Goal: Task Accomplishment & Management: Manage account settings

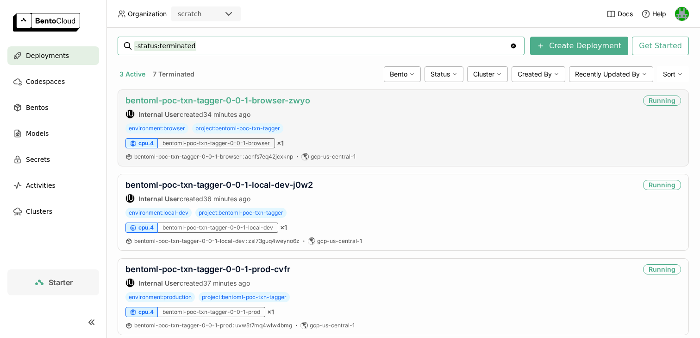
scroll to position [139, 0]
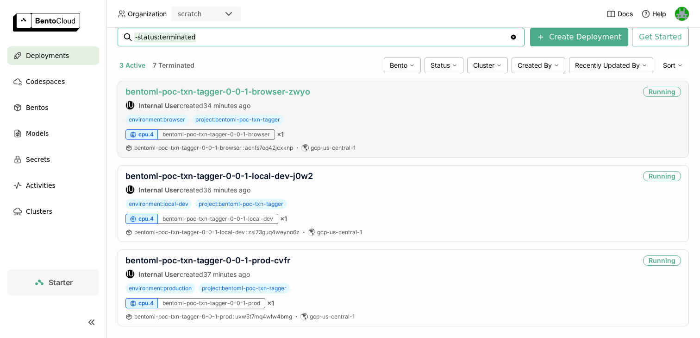
click at [248, 91] on link "bentoml-poc-txn-tagger-0-0-1-browser-zwyo" at bounding box center [218, 92] width 185 height 10
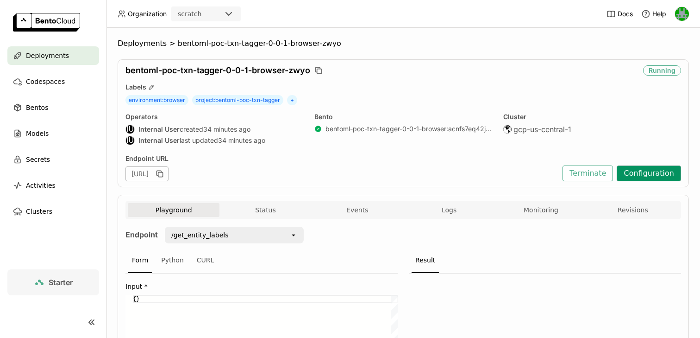
click at [653, 176] on button "Configuration" at bounding box center [649, 173] width 64 height 16
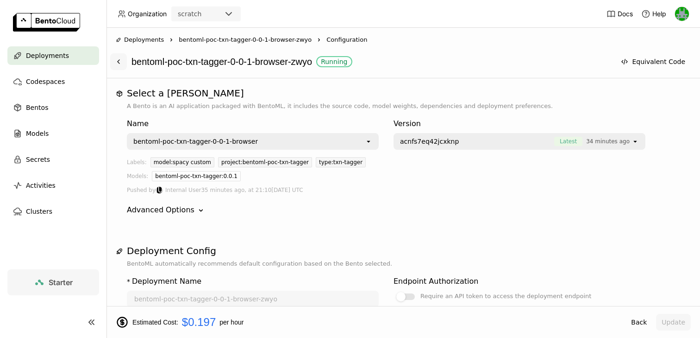
click at [119, 59] on icon at bounding box center [118, 61] width 7 height 7
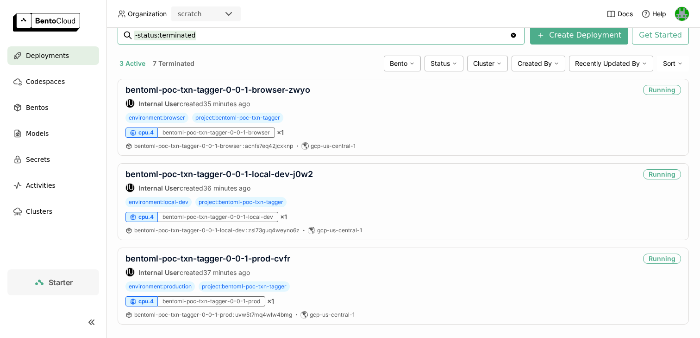
scroll to position [152, 0]
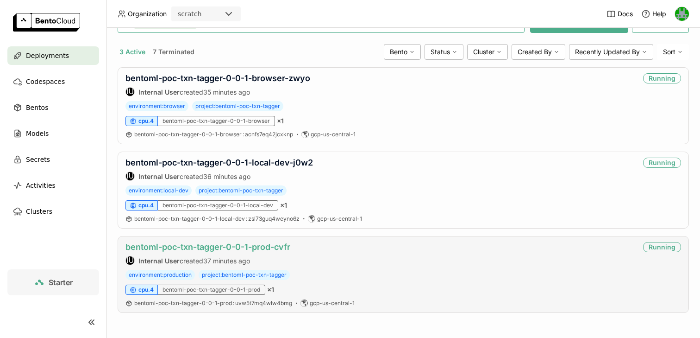
click at [234, 244] on link "bentoml-poc-txn-tagger-0-0-1-prod-cvfr" at bounding box center [208, 247] width 165 height 10
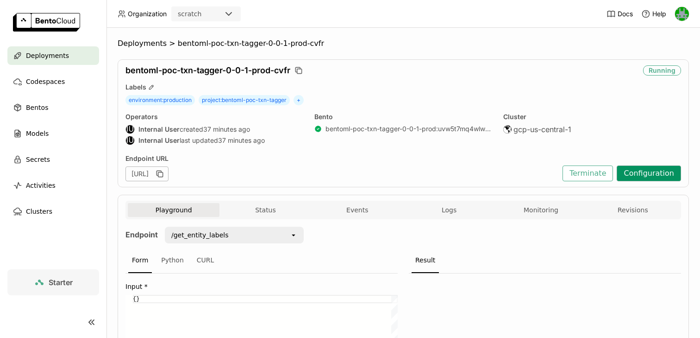
click at [648, 170] on button "Configuration" at bounding box center [649, 173] width 64 height 16
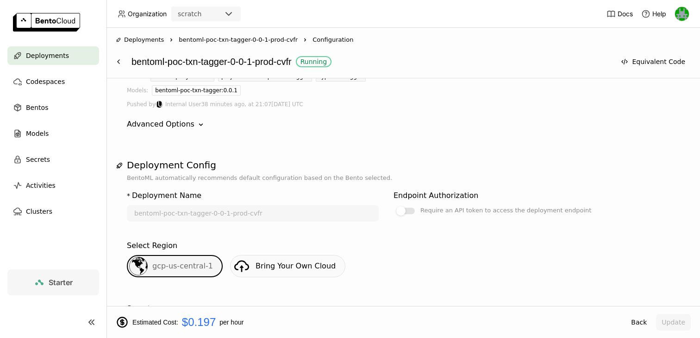
scroll to position [100, 0]
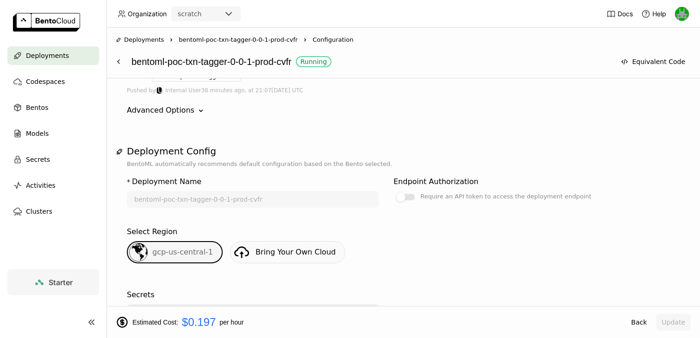
click at [188, 146] on h1 "Deployment Config" at bounding box center [403, 150] width 553 height 11
click at [164, 150] on h1 "Deployment Config" at bounding box center [403, 150] width 553 height 11
click at [646, 60] on button "Equivalent Code" at bounding box center [654, 61] width 76 height 17
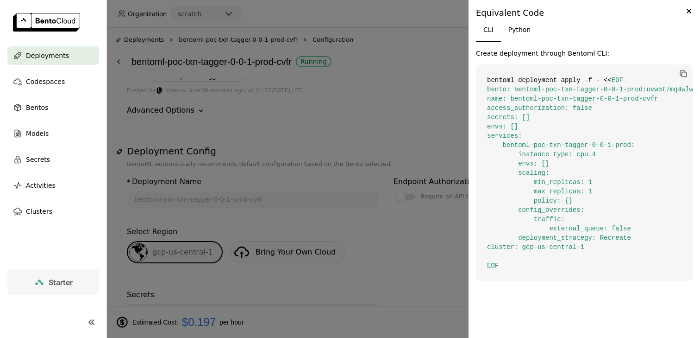
click at [572, 81] on code "bentoml deployment apply -f - << EOF bento: bentoml-poc-txn-tagger-0-0-1-prod:u…" at bounding box center [584, 172] width 217 height 217
click at [617, 96] on span "EOF bento: bentoml-poc-txn-tagger-0-0-1-prod:uvw5t7mq4wlw4bmg name: bentoml-poc…" at bounding box center [598, 172] width 222 height 193
click at [595, 108] on code "bentoml deployment apply -f - << EOF bento: bentoml-poc-txn-tagger-0-0-1-prod:u…" at bounding box center [584, 172] width 217 height 217
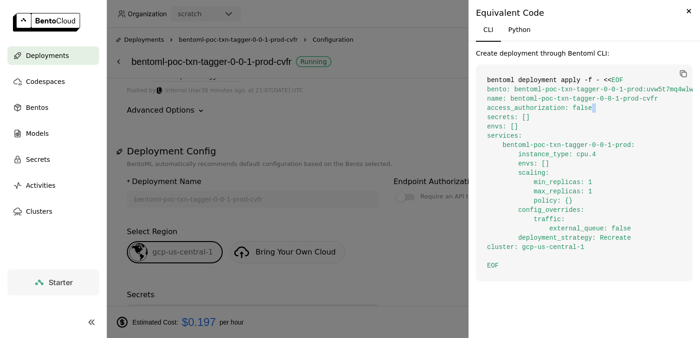
click at [595, 108] on code "bentoml deployment apply -f - << EOF bento: bentoml-poc-txn-tagger-0-0-1-prod:u…" at bounding box center [584, 172] width 217 height 217
click at [575, 88] on span "EOF bento: bentoml-poc-txn-tagger-0-0-1-prod:uvw5t7mq4wlw4bmg name: bentoml-poc…" at bounding box center [598, 172] width 222 height 193
click at [558, 96] on span "EOF bento: bentoml-poc-txn-tagger-0-0-1-prod:uvw5t7mq4wlw4bmg name: bentoml-poc…" at bounding box center [598, 172] width 222 height 193
click at [539, 107] on span "EOF bento: bentoml-poc-txn-tagger-0-0-1-prod:uvw5t7mq4wlw4bmg name: bentoml-poc…" at bounding box center [598, 172] width 222 height 193
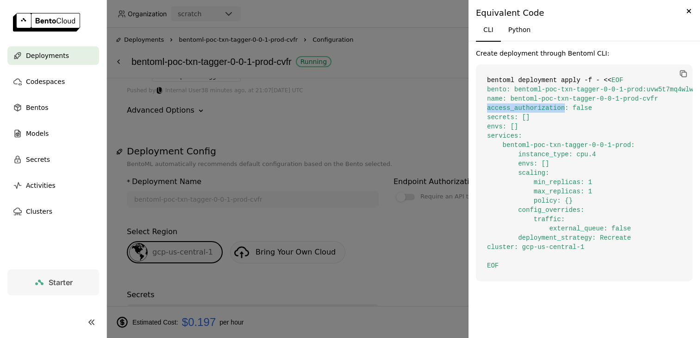
click at [539, 107] on span "EOF bento: bentoml-poc-txn-tagger-0-0-1-prod:uvw5t7mq4wlw4bmg name: bentoml-poc…" at bounding box center [598, 172] width 222 height 193
click at [532, 106] on span "EOF bento: bentoml-poc-txn-tagger-0-0-1-prod:uvw5t7mq4wlw4bmg name: bentoml-poc…" at bounding box center [598, 172] width 222 height 193
click at [390, 116] on div at bounding box center [350, 169] width 700 height 338
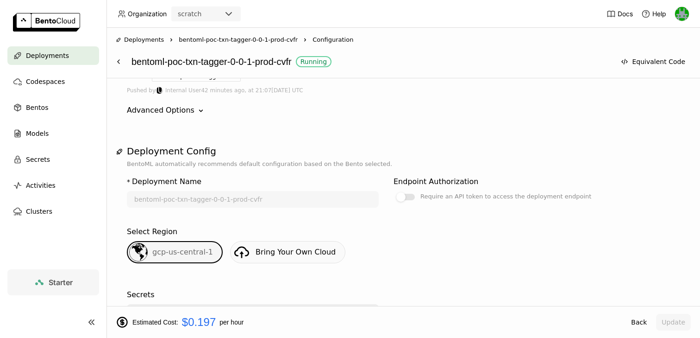
click at [63, 60] on span "Deployments" at bounding box center [47, 55] width 43 height 11
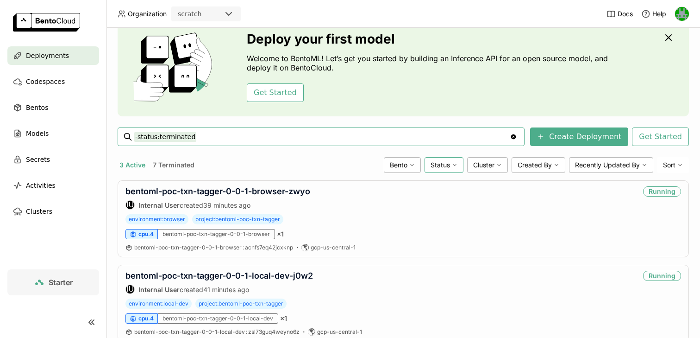
scroll to position [41, 0]
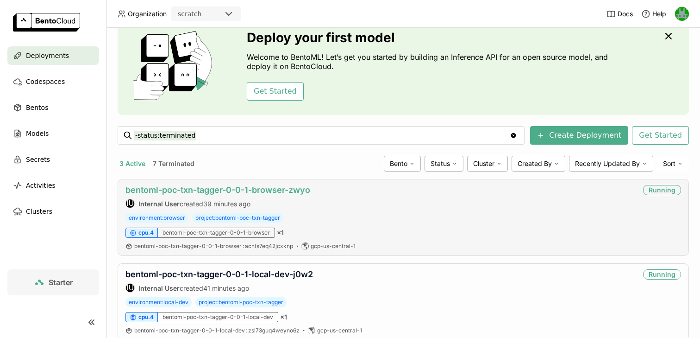
click at [276, 191] on link "bentoml-poc-txn-tagger-0-0-1-browser-zwyo" at bounding box center [218, 190] width 185 height 10
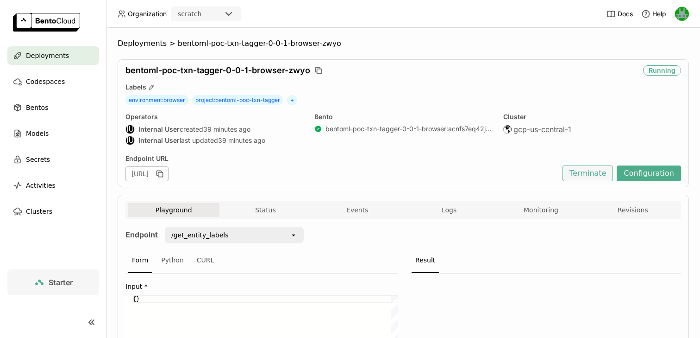
click at [586, 171] on button "Terminate" at bounding box center [588, 173] width 50 height 16
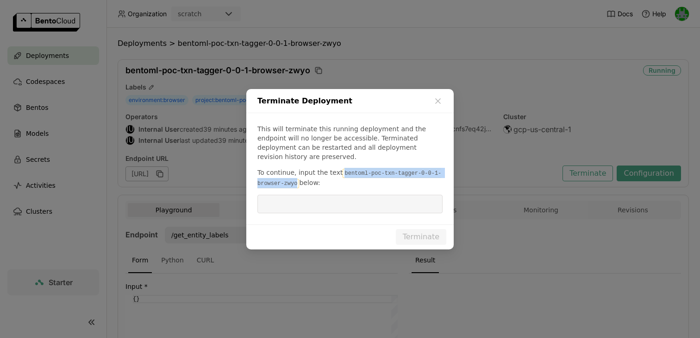
drag, startPoint x: 340, startPoint y: 168, endPoint x: 297, endPoint y: 176, distance: 43.9
click at [297, 176] on code "bentoml-poc-txn-tagger-0-0-1-browser-zwyo" at bounding box center [350, 178] width 184 height 19
copy code "bentoml-poc-txn-tagger-0-0-1-browser-zwyo"
click at [305, 198] on input "dialog" at bounding box center [350, 204] width 174 height 18
paste input "bentoml-poc-txn-tagger-0-0-1-browser-zwyo"
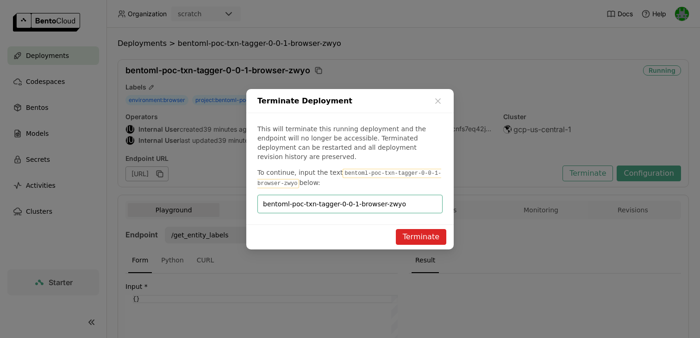
type input "bentoml-poc-txn-tagger-0-0-1-browser-zwyo"
click at [418, 229] on button "Terminate" at bounding box center [421, 237] width 50 height 16
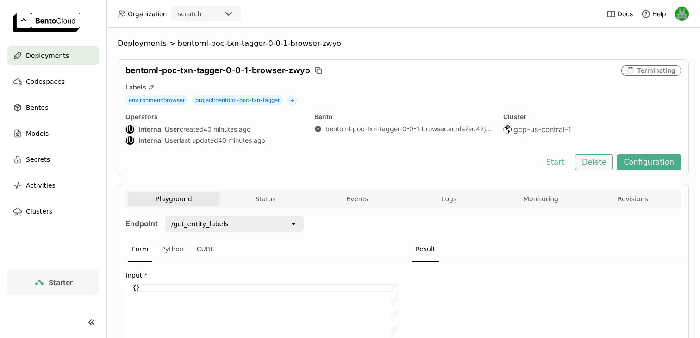
click at [589, 166] on button "Delete" at bounding box center [594, 162] width 38 height 16
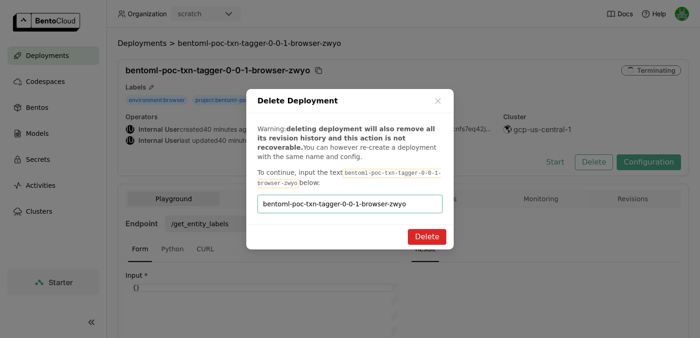
type input "bentoml-poc-txn-tagger-0-0-1-browser-zwyo"
click at [429, 235] on button "Delete" at bounding box center [427, 237] width 38 height 16
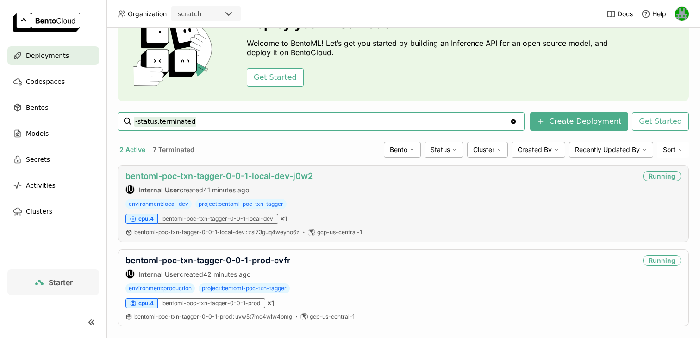
scroll to position [68, 0]
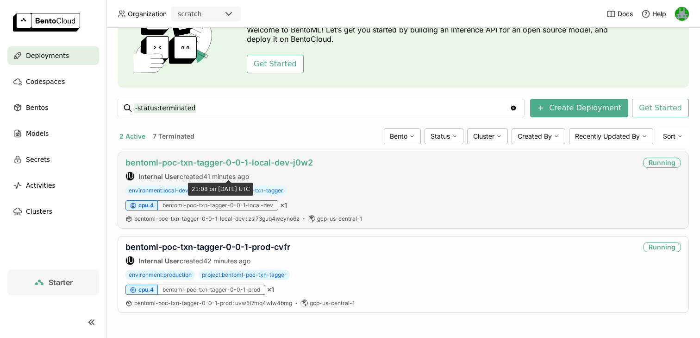
click at [227, 165] on link "bentoml-poc-txn-tagger-0-0-1-local-dev-j0w2" at bounding box center [220, 162] width 188 height 10
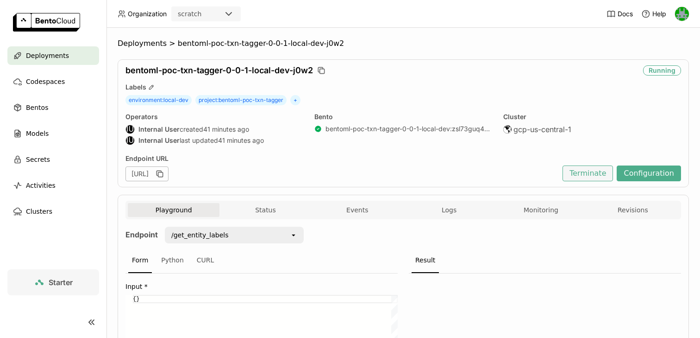
click at [585, 175] on button "Terminate" at bounding box center [588, 173] width 50 height 16
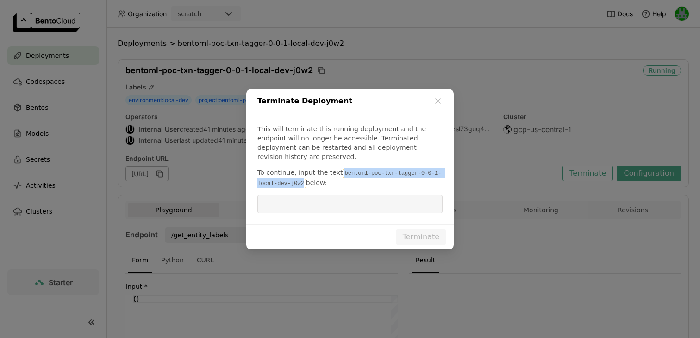
drag, startPoint x: 340, startPoint y: 168, endPoint x: 304, endPoint y: 176, distance: 37.6
click at [304, 176] on code "bentoml-poc-txn-tagger-0-0-1-local-dev-j0w2" at bounding box center [350, 178] width 184 height 19
copy code "bentoml-poc-txn-tagger-0-0-1-local-dev-j0w2"
click at [308, 195] on input "dialog" at bounding box center [350, 204] width 174 height 18
paste input "bentoml-poc-txn-tagger-0-0-1-local-dev-j0w2"
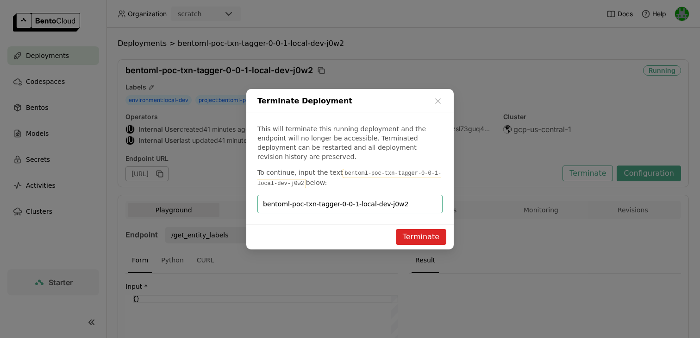
type input "bentoml-poc-txn-tagger-0-0-1-local-dev-j0w2"
click at [417, 229] on button "Terminate" at bounding box center [421, 237] width 50 height 16
click at [412, 231] on div "Terminate" at bounding box center [421, 231] width 37 height 0
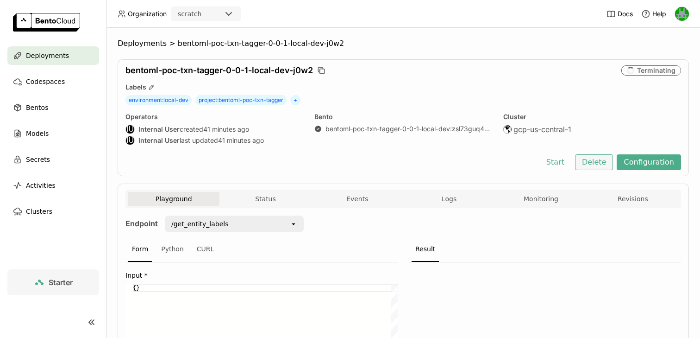
click at [597, 165] on button "Delete" at bounding box center [594, 162] width 38 height 16
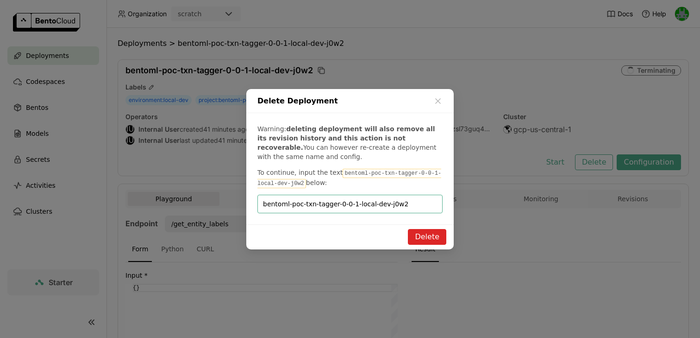
type input "bentoml-poc-txn-tagger-0-0-1-local-dev-j0w2"
click at [427, 230] on button "Delete" at bounding box center [427, 237] width 38 height 16
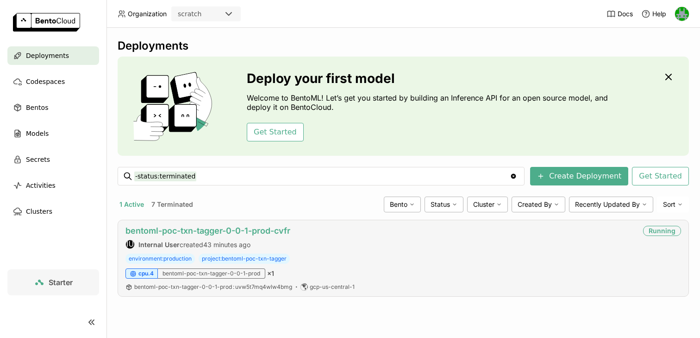
click at [175, 232] on link "bentoml-poc-txn-tagger-0-0-1-prod-cvfr" at bounding box center [208, 231] width 165 height 10
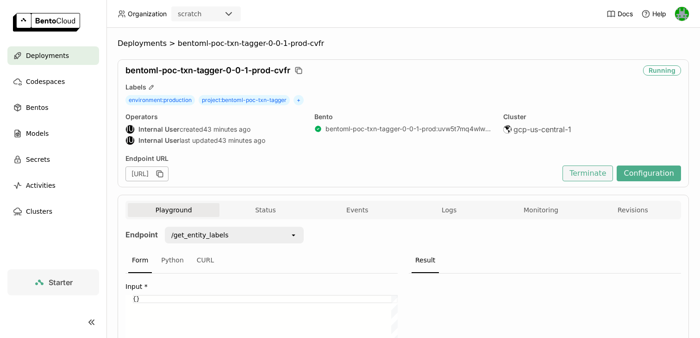
click at [590, 179] on button "Terminate" at bounding box center [588, 173] width 50 height 16
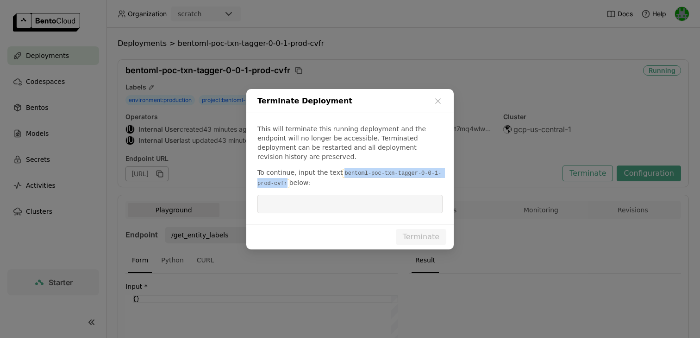
drag, startPoint x: 341, startPoint y: 167, endPoint x: 286, endPoint y: 181, distance: 56.3
click at [286, 181] on code "bentoml-poc-txn-tagger-0-0-1-prod-cvfr" at bounding box center [350, 178] width 184 height 19
copy code "bentoml-poc-txn-tagger-0-0-1-prod-cvfr"
click at [289, 200] on input "dialog" at bounding box center [350, 204] width 174 height 18
paste input "bentoml-poc-txn-tagger-0-0-1-prod-cvfr"
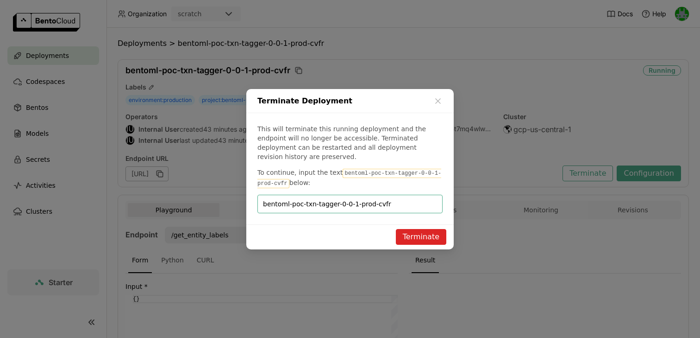
type input "bentoml-poc-txn-tagger-0-0-1-prod-cvfr"
click at [411, 238] on button "Terminate" at bounding box center [421, 237] width 50 height 16
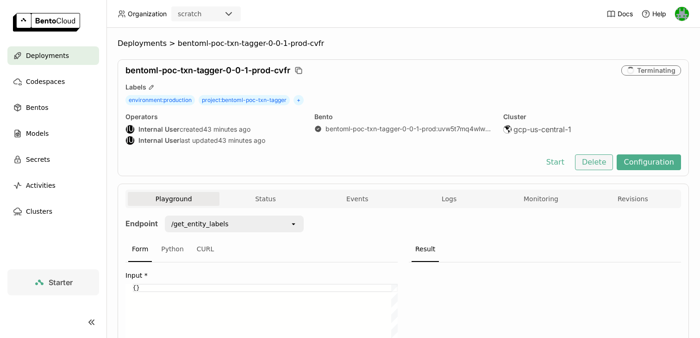
click at [601, 159] on button "Delete" at bounding box center [594, 162] width 38 height 16
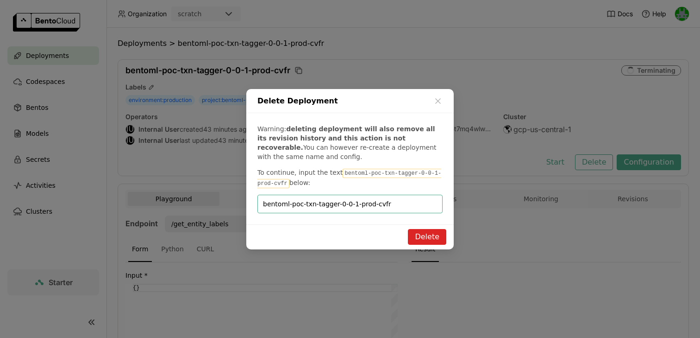
type input "bentoml-poc-txn-tagger-0-0-1-prod-cvfr"
click at [442, 236] on button "Delete" at bounding box center [427, 237] width 38 height 16
